Goal: Register for event/course

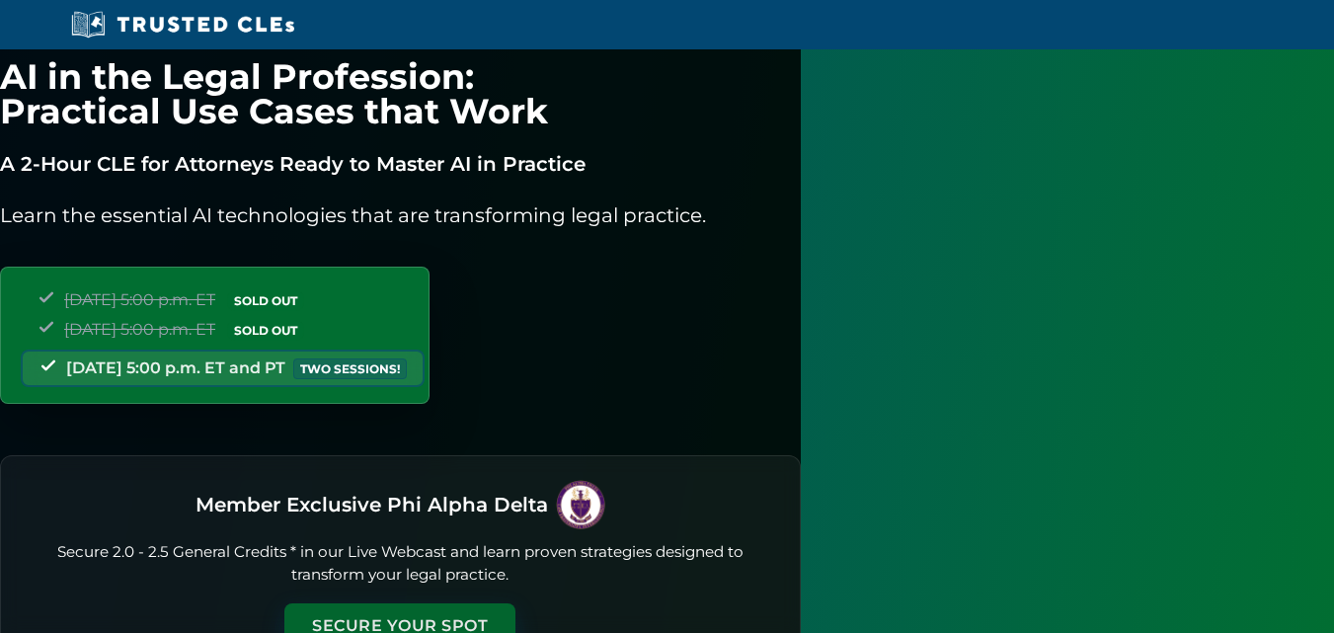
click at [515, 316] on button "Secure Your Spot" at bounding box center [399, 625] width 231 height 45
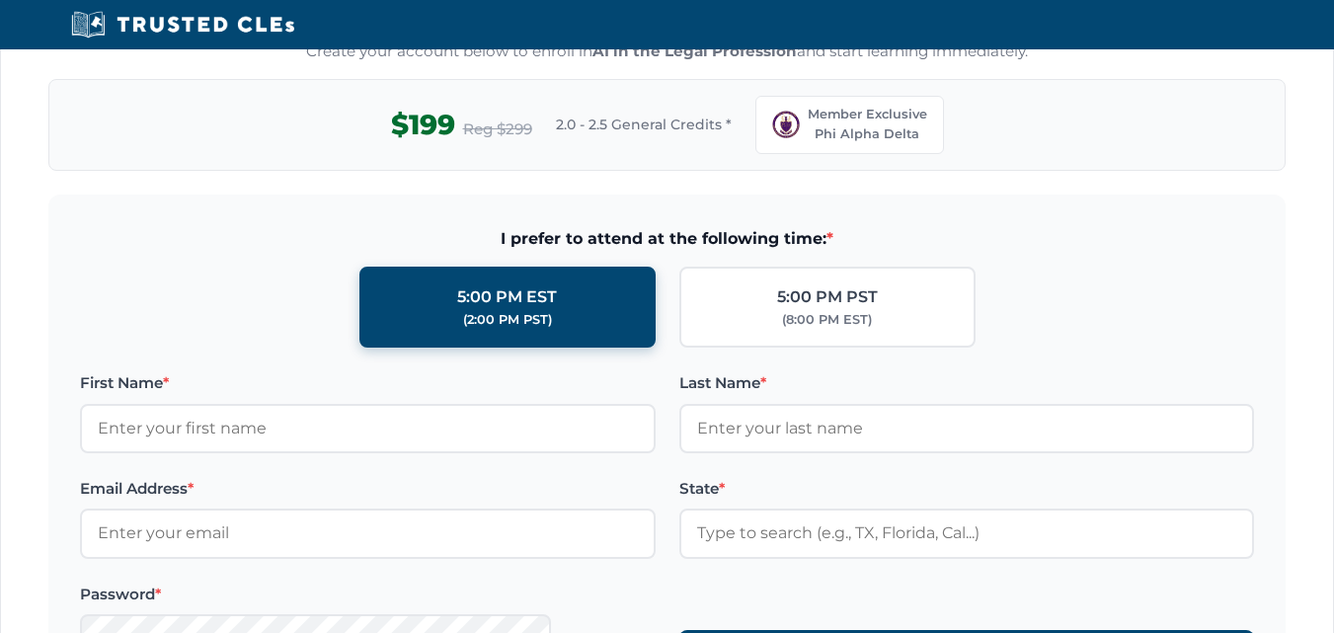
scroll to position [2017, 0]
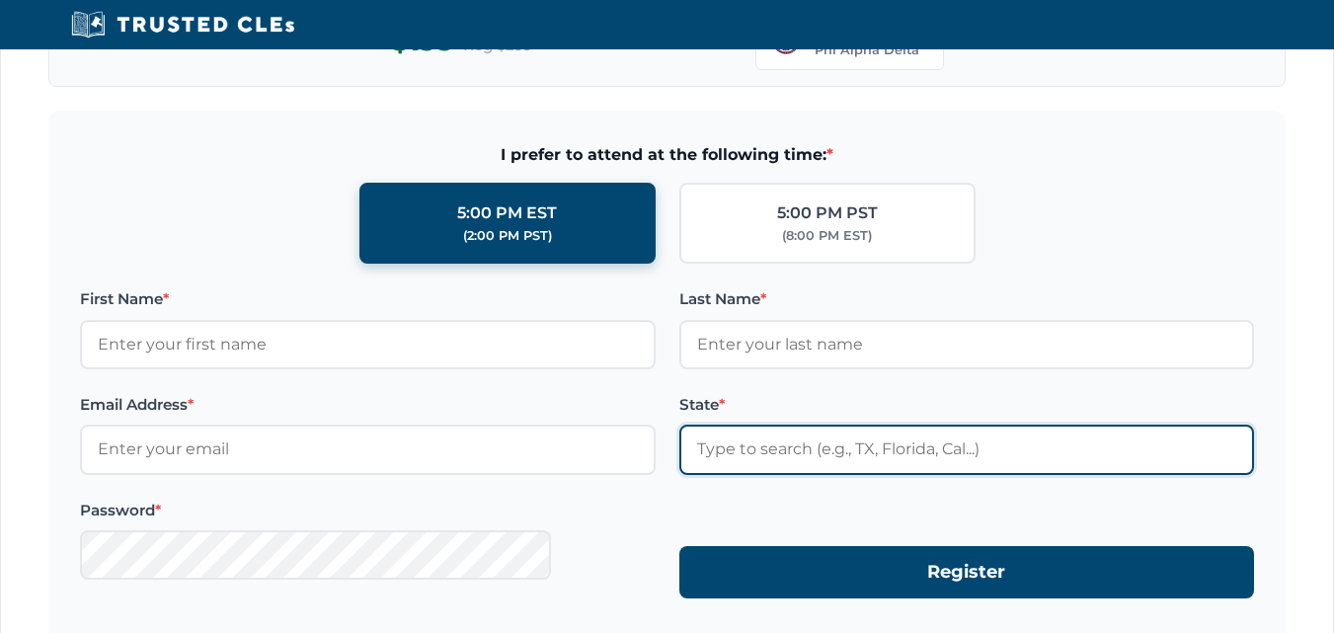
click at [767, 316] on input "State *" at bounding box center [967, 449] width 576 height 49
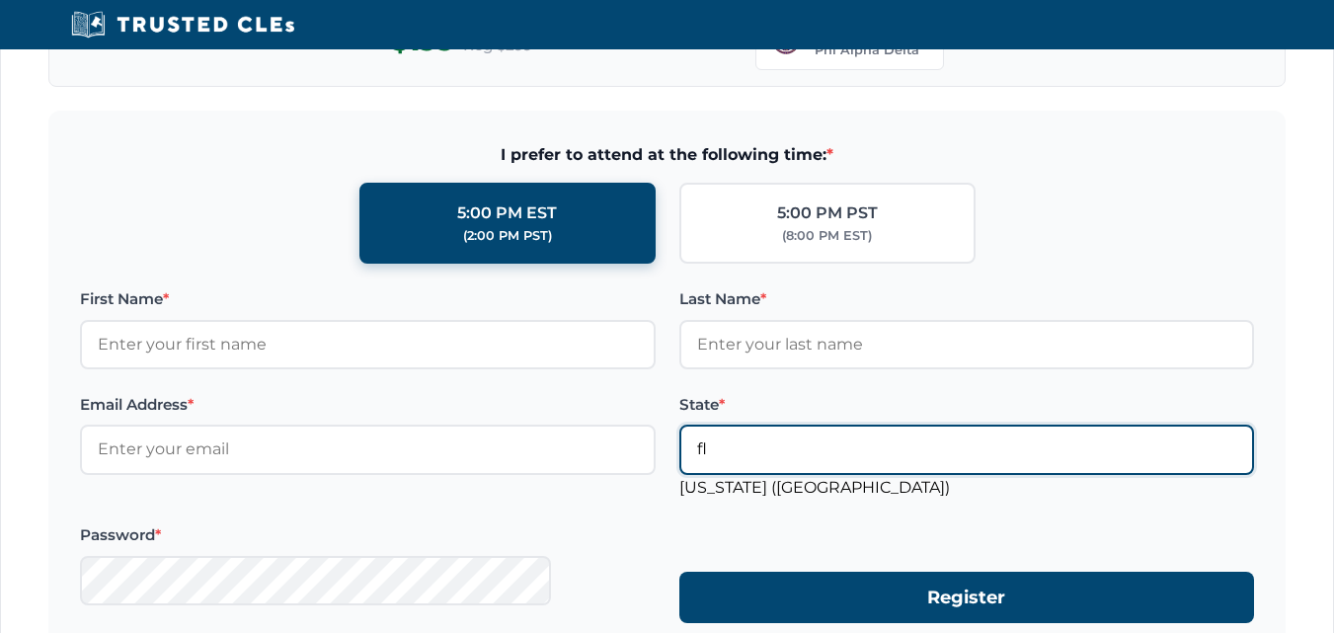
type input "flo"
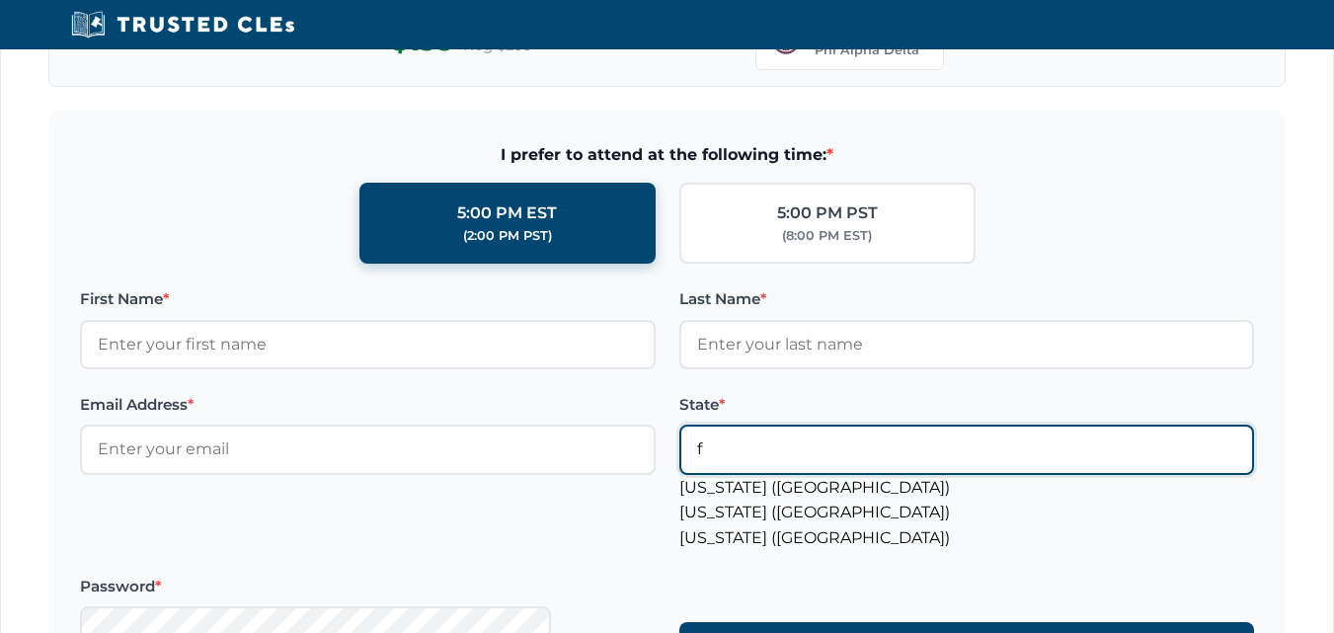
type input "fl"
